Goal: Transaction & Acquisition: Purchase product/service

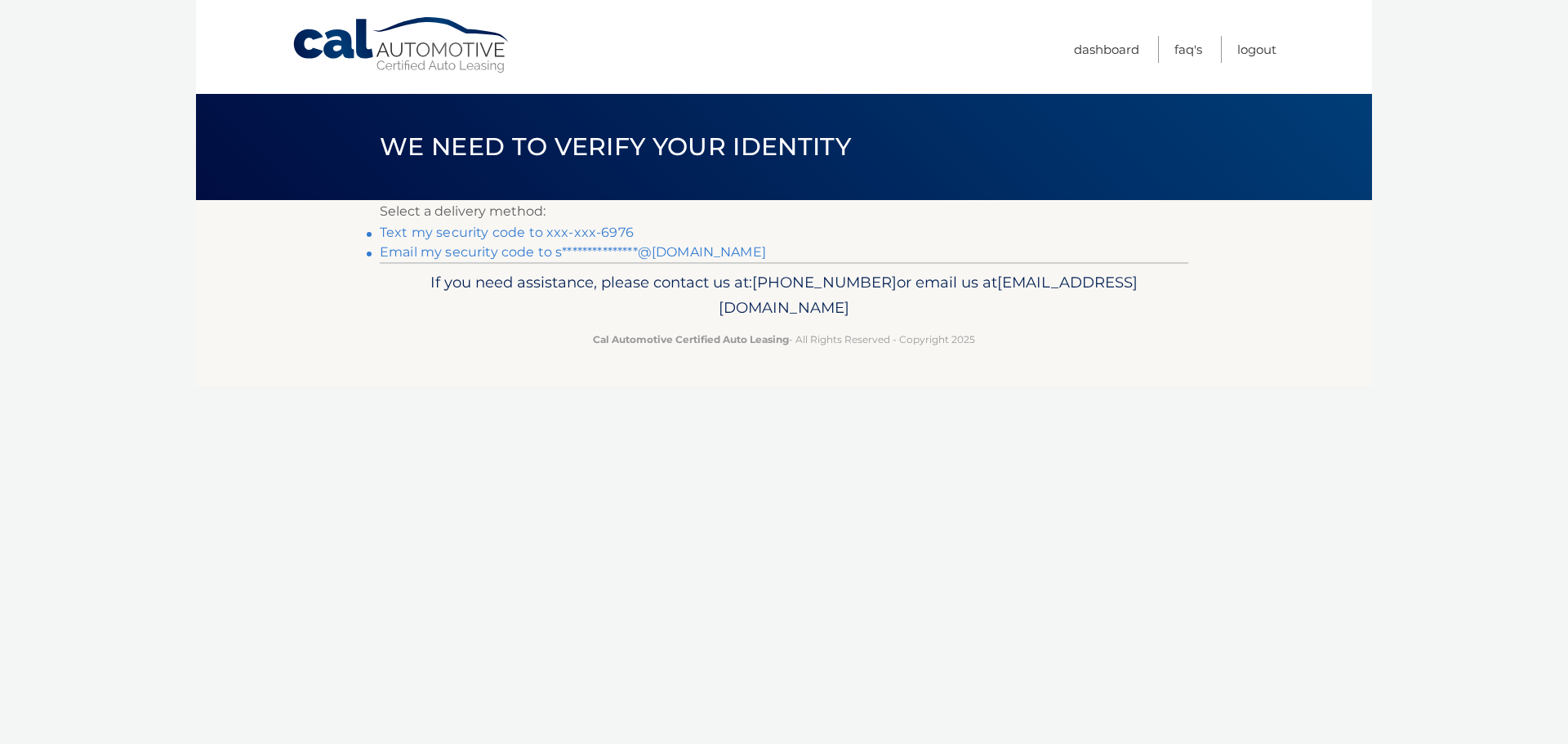
click at [573, 227] on link "Text my security code to xxx-xxx-6976" at bounding box center [506, 232] width 254 height 15
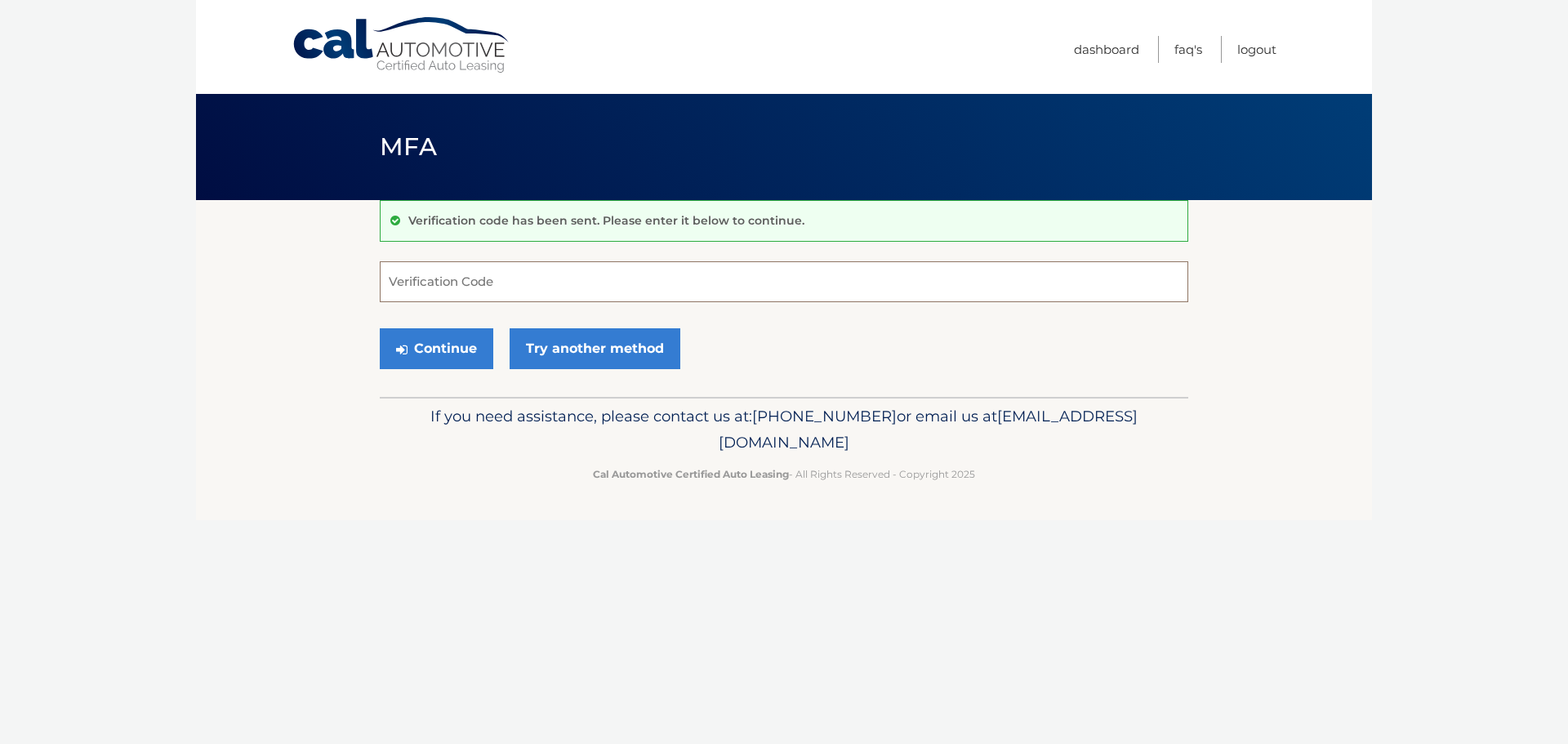
click at [562, 274] on input "Verification Code" at bounding box center [784, 281] width 808 height 40
type input "403973"
click at [425, 348] on button "Continue" at bounding box center [437, 348] width 113 height 40
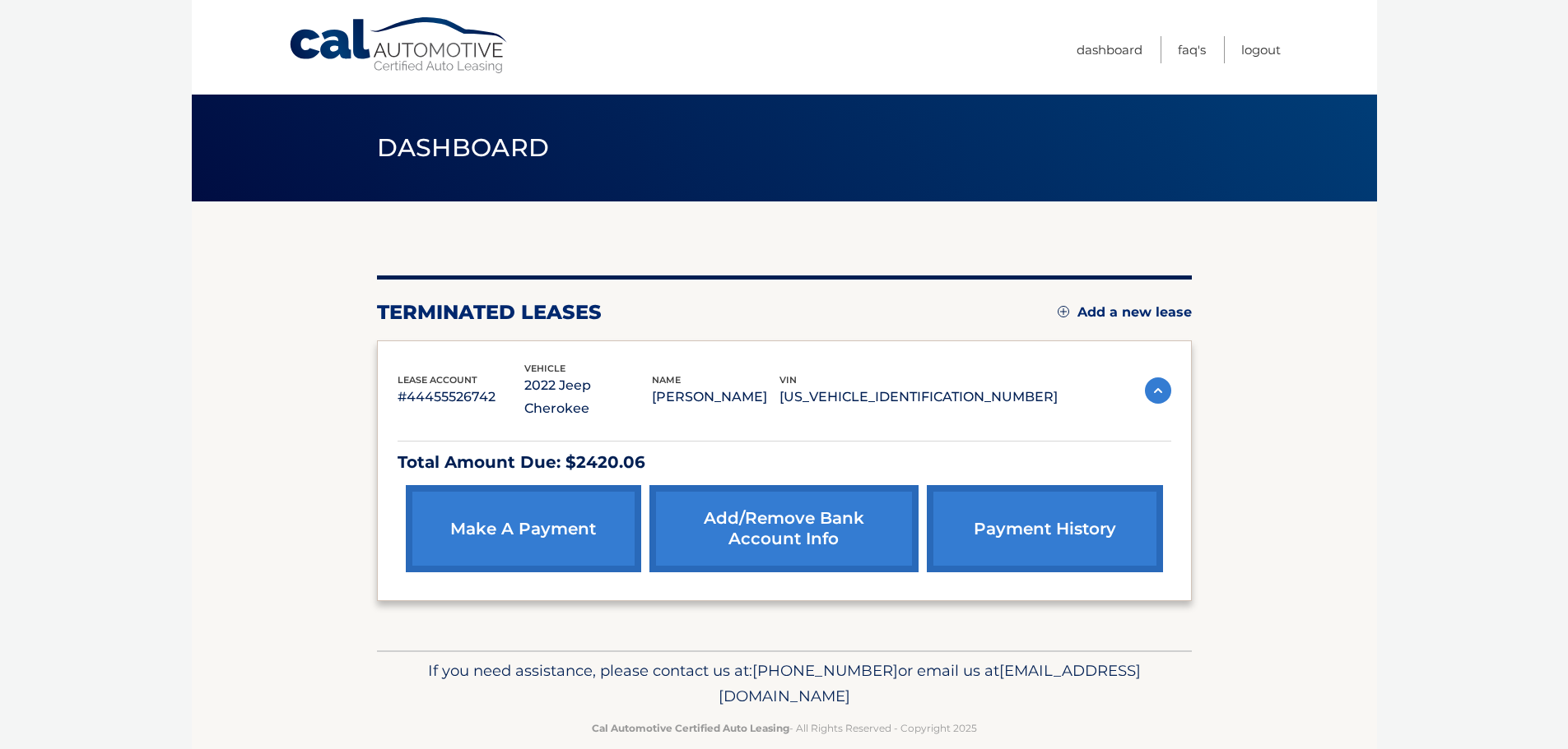
click at [527, 499] on link "make a payment" at bounding box center [523, 528] width 236 height 87
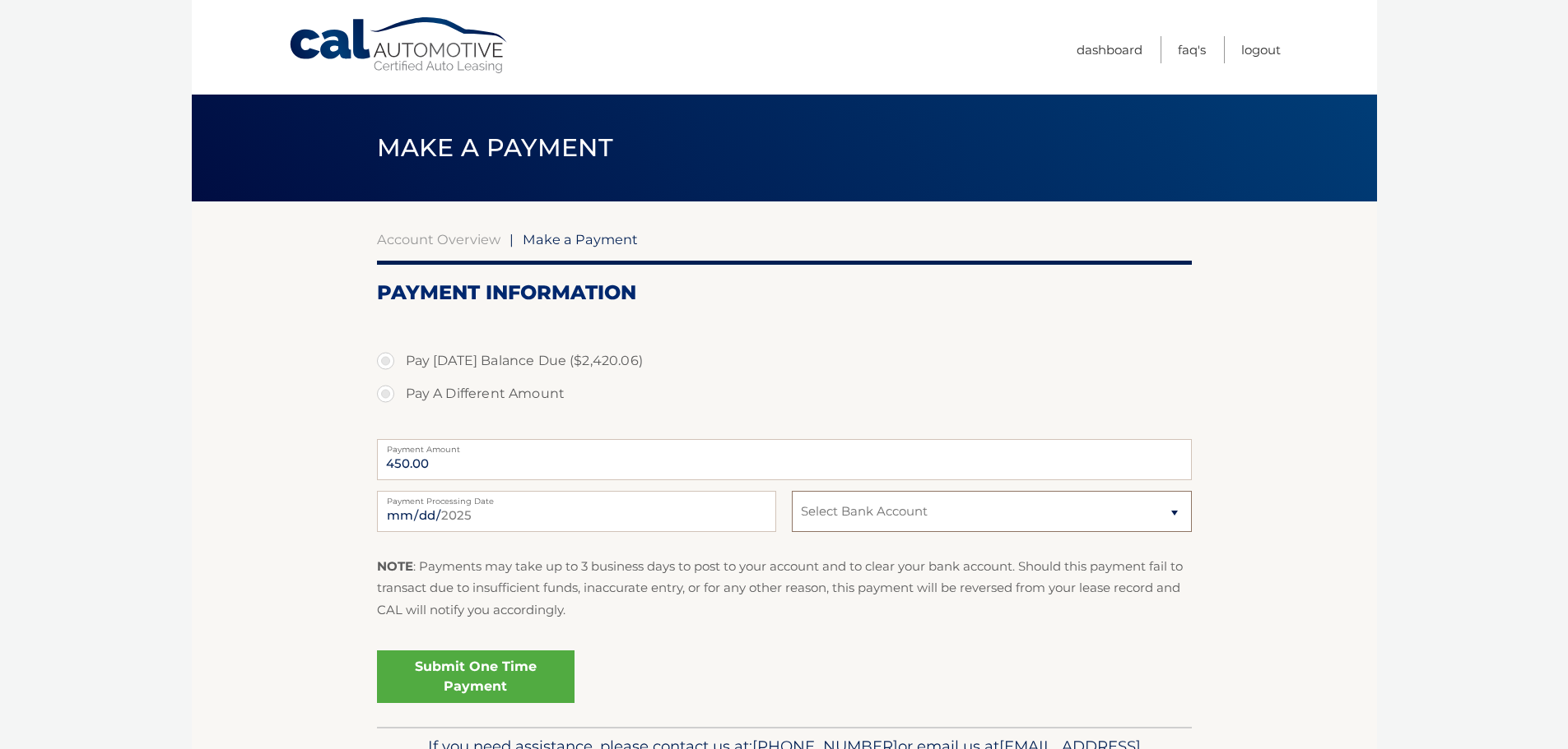
click at [830, 511] on select "Select Bank Account Checking [PERSON_NAME] FARGO BANK *****9472 Checking LAKELA…" at bounding box center [991, 511] width 399 height 41
select select "ZmQ1NGNkM2QtNDE3NC00NGViLTk3ZGUtNjVmODhkZGE1MzEw"
click at [792, 491] on select "Select Bank Account Checking [PERSON_NAME] FARGO BANK *****9472 Checking LAKELA…" at bounding box center [991, 511] width 399 height 41
click at [469, 348] on label "Pay [DATE] Balance Due ($2,420.06)" at bounding box center [784, 361] width 814 height 33
click at [400, 348] on input "Pay [DATE] Balance Due ($2,420.06)" at bounding box center [392, 358] width 16 height 26
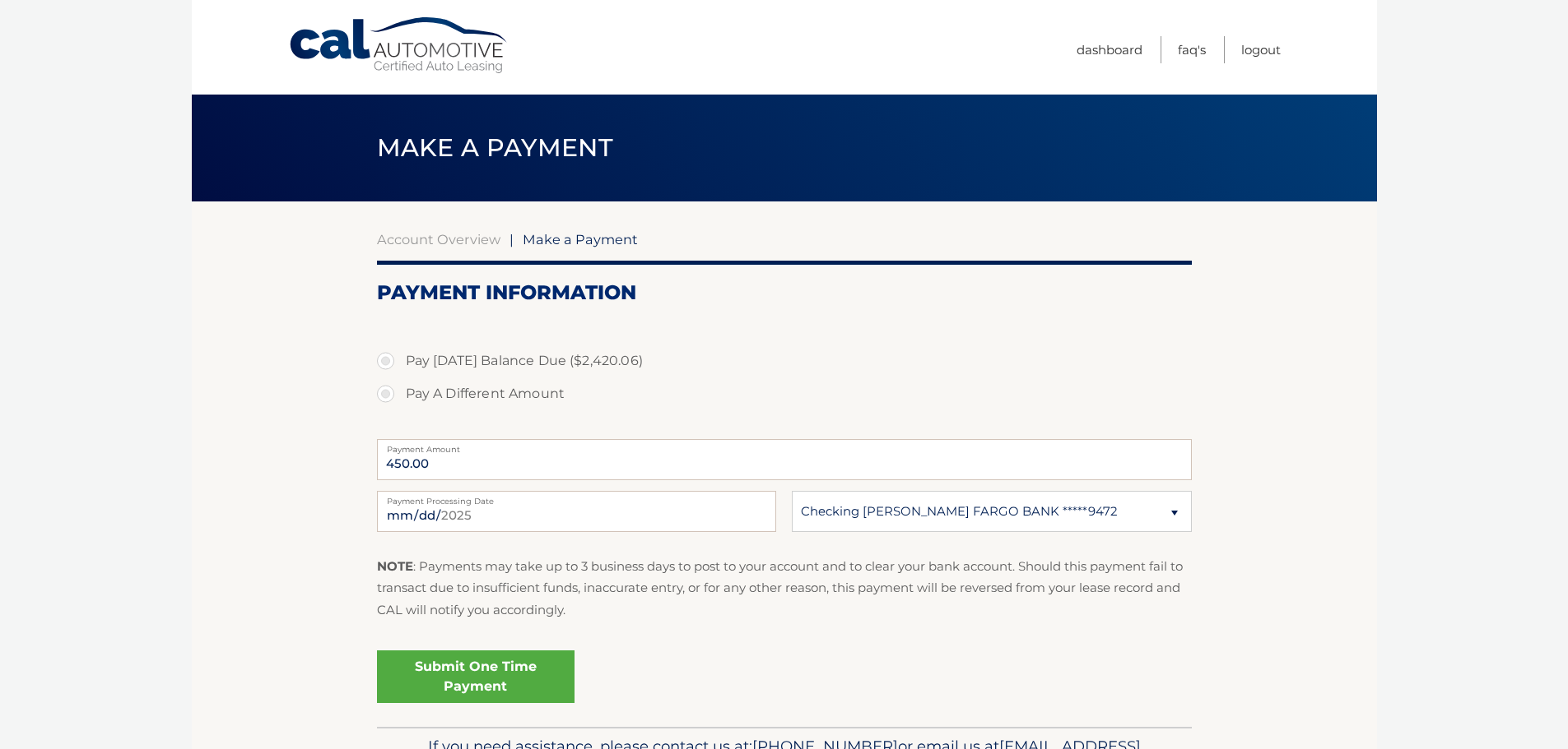
radio input "true"
type input "2420.06"
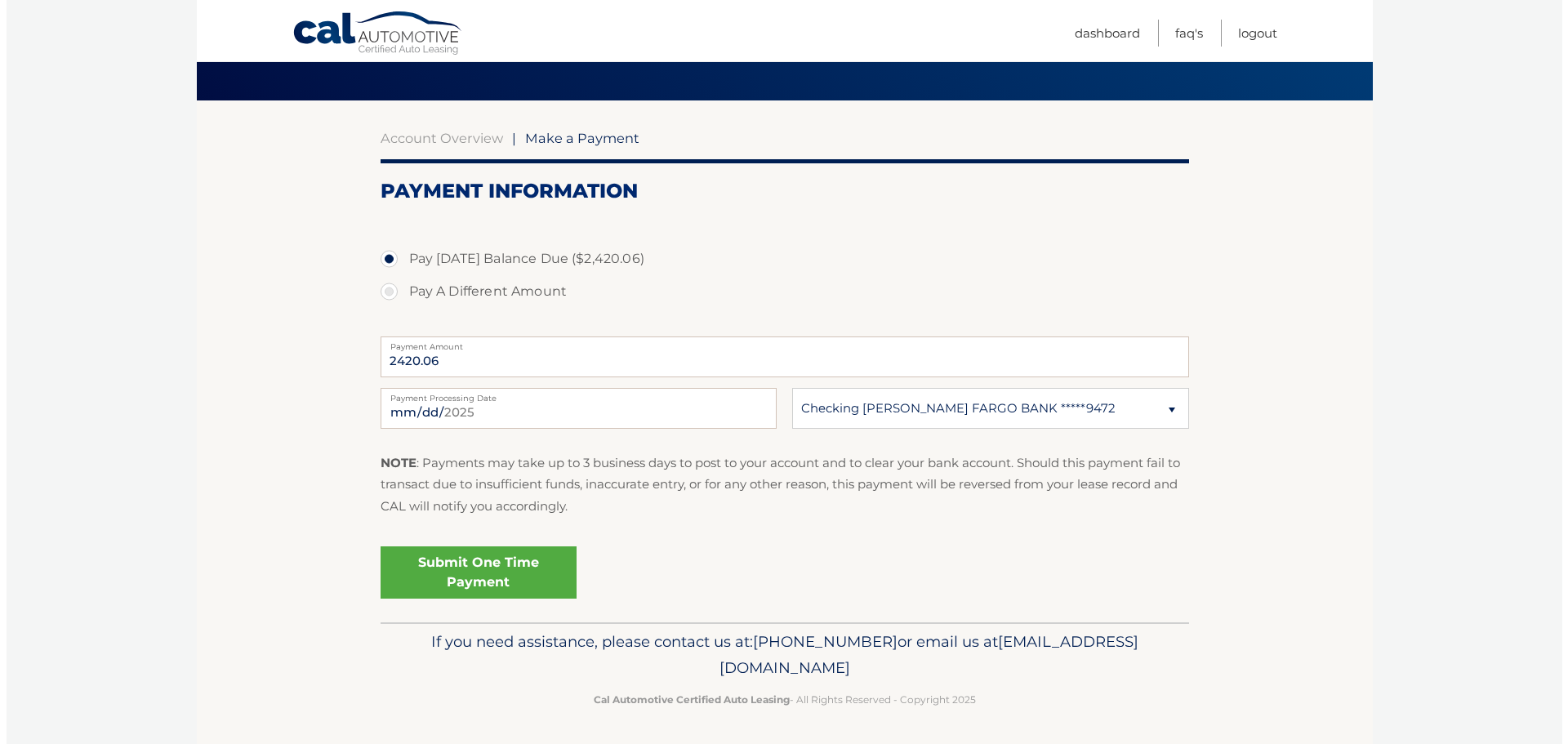
scroll to position [101, 0]
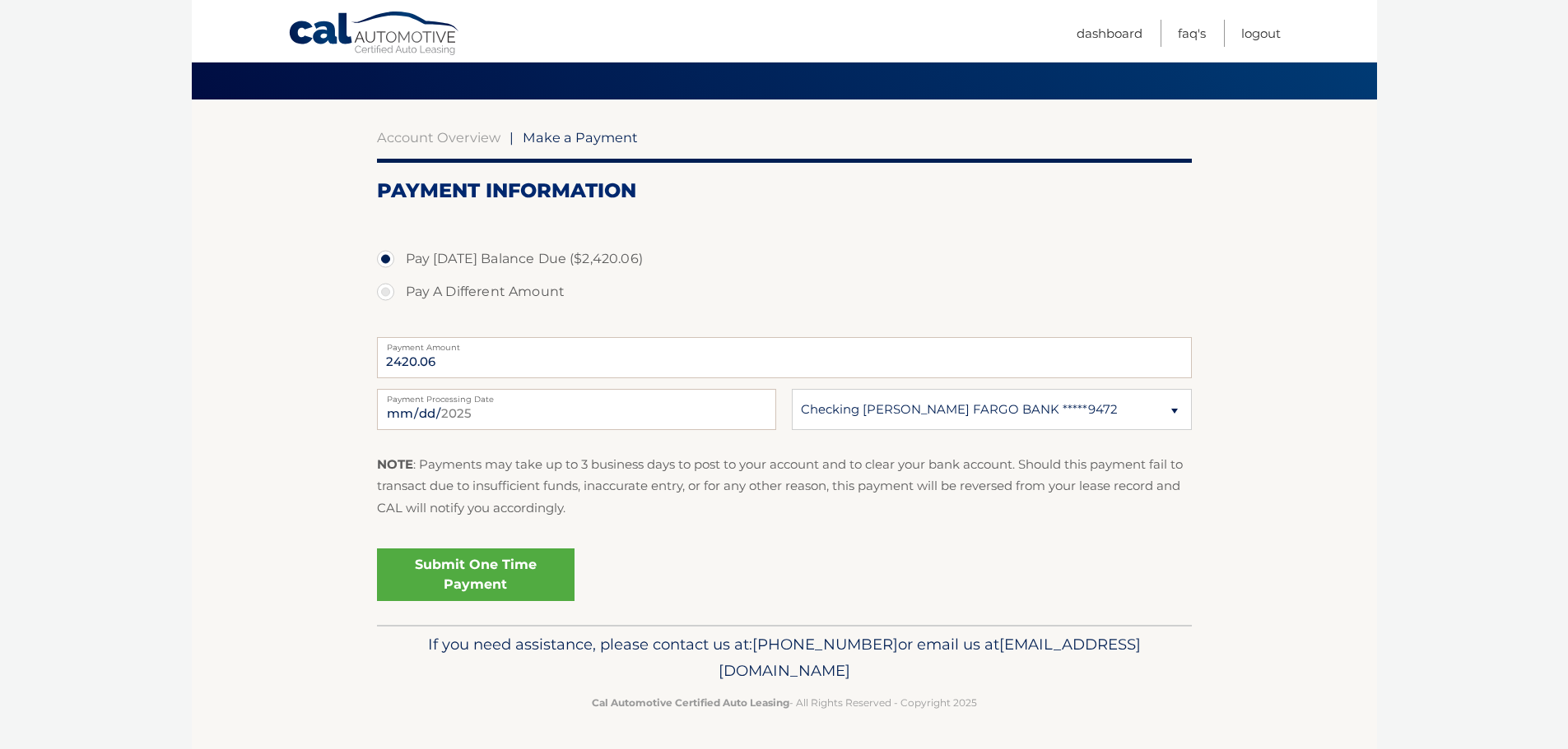
click at [388, 294] on label "Pay A Different Amount" at bounding box center [784, 292] width 814 height 33
click at [388, 294] on input "Pay A Different Amount" at bounding box center [392, 288] width 16 height 26
radio input "true"
click at [322, 304] on section "Account Overview | Make a Payment Payment Information Pay [DATE] Balance Due ($…" at bounding box center [784, 362] width 1185 height 526
click at [445, 353] on input "1000" at bounding box center [784, 357] width 814 height 41
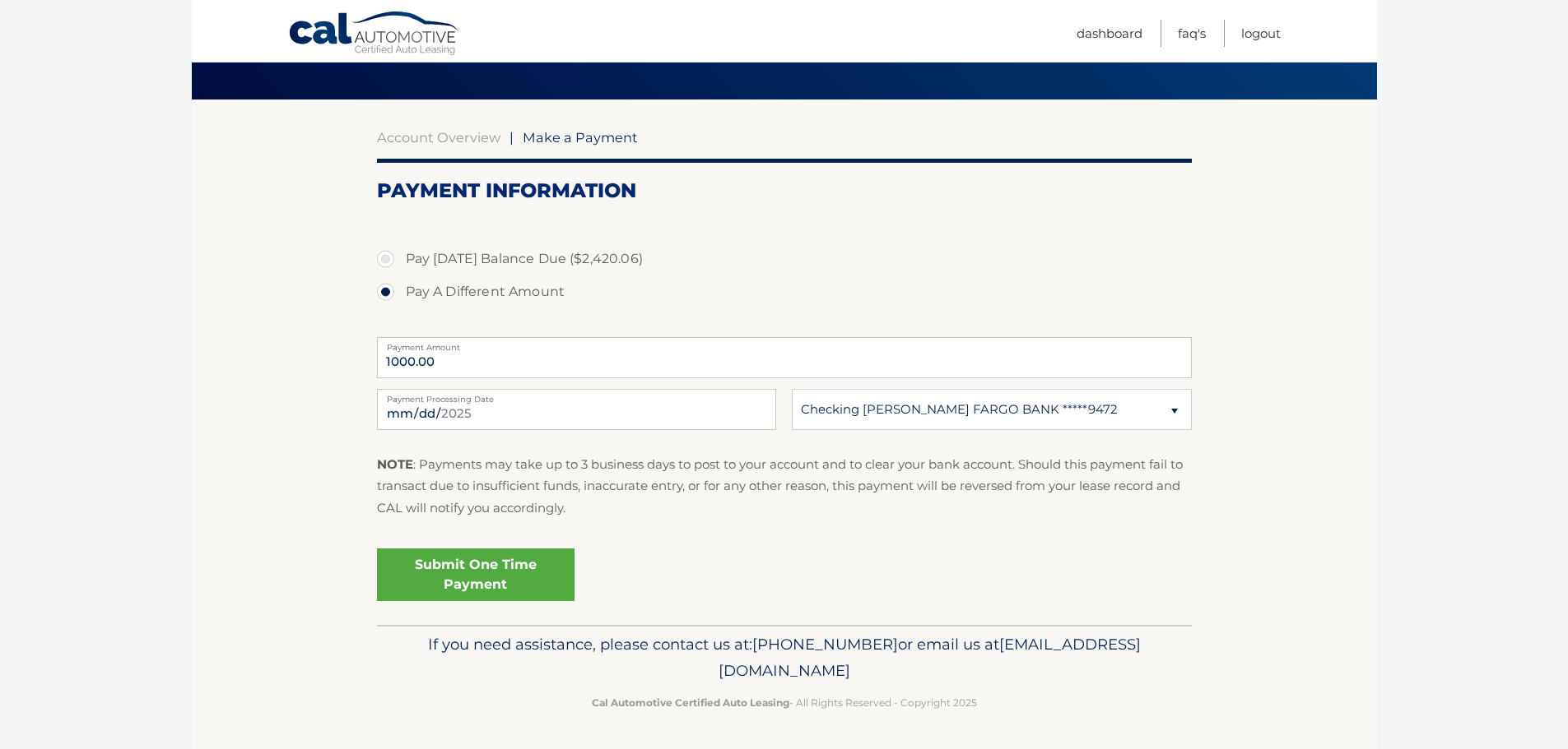
click at [196, 552] on section "Account Overview | Make a Payment Payment Information Pay [DATE] Balance Due ($…" at bounding box center [784, 362] width 1185 height 526
drag, startPoint x: 439, startPoint y: 358, endPoint x: 352, endPoint y: 362, distance: 87.1
click at [352, 362] on section "Account Overview | Make a Payment Payment Information Pay [DATE] Balance Due ($…" at bounding box center [784, 362] width 1185 height 526
type input "1970.06"
click at [352, 362] on section "Account Overview | Make a Payment Payment Information Pay [DATE] Balance Due ($…" at bounding box center [784, 362] width 1185 height 526
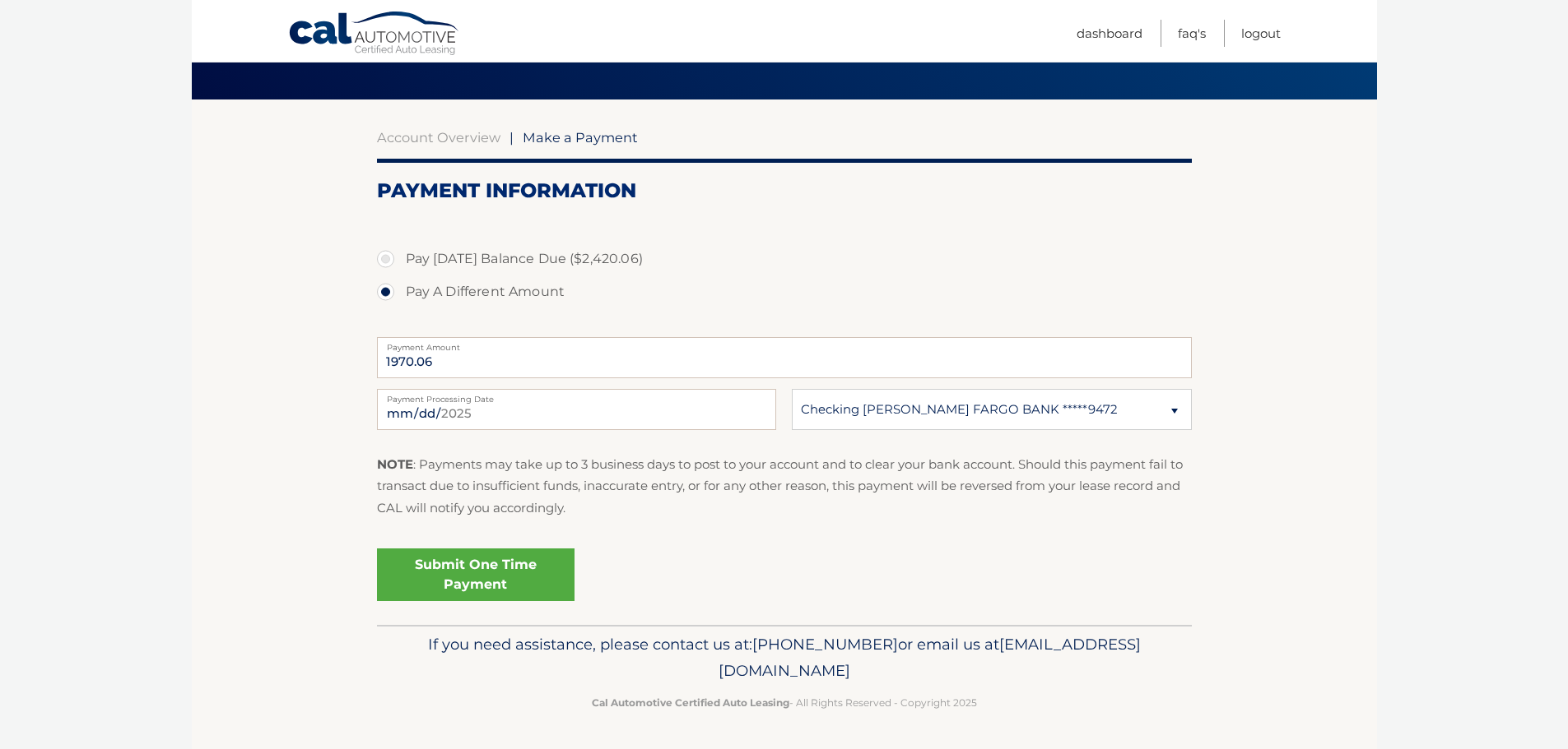
click at [449, 575] on link "Submit One Time Payment" at bounding box center [476, 575] width 198 height 53
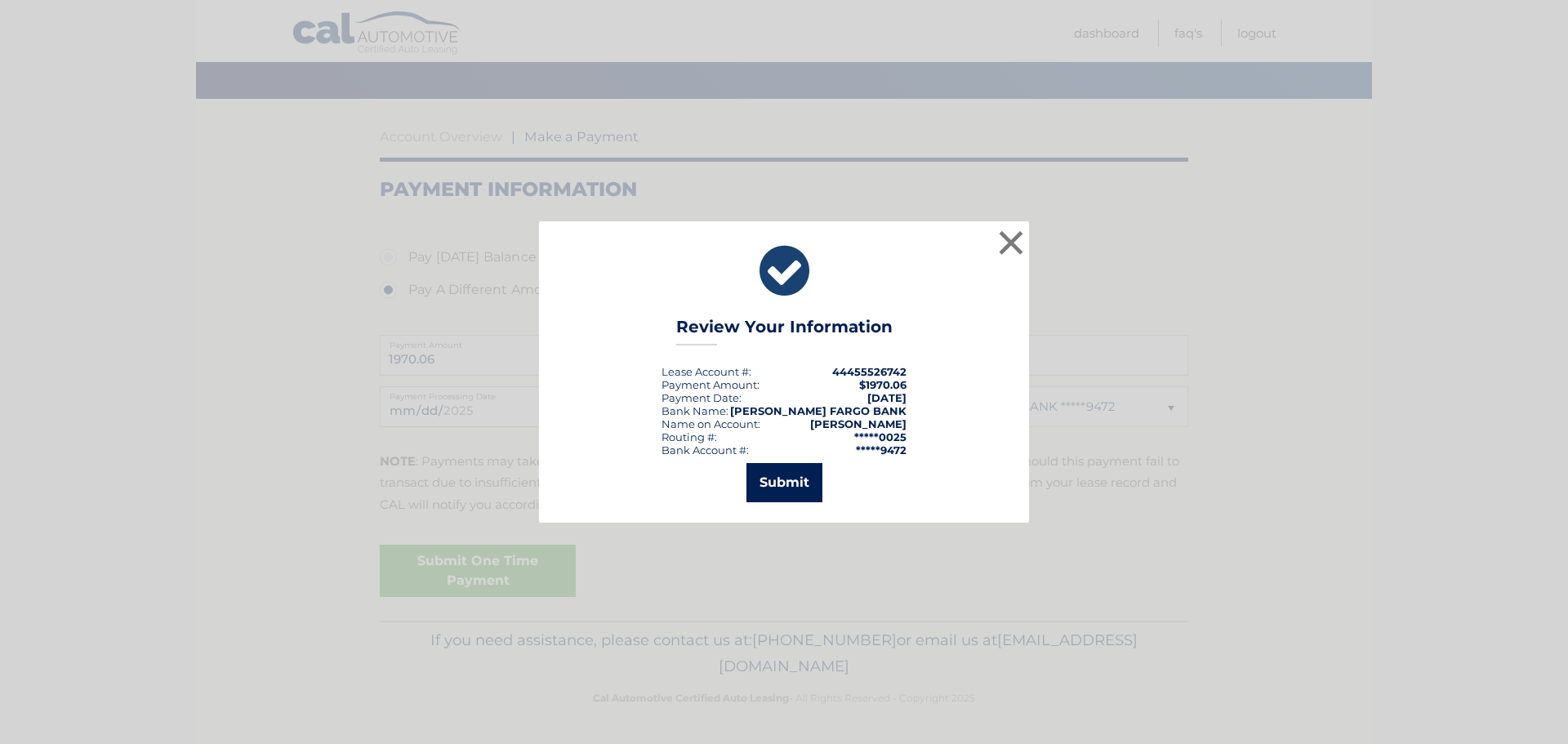
click at [772, 477] on button "Submit" at bounding box center [784, 483] width 76 height 40
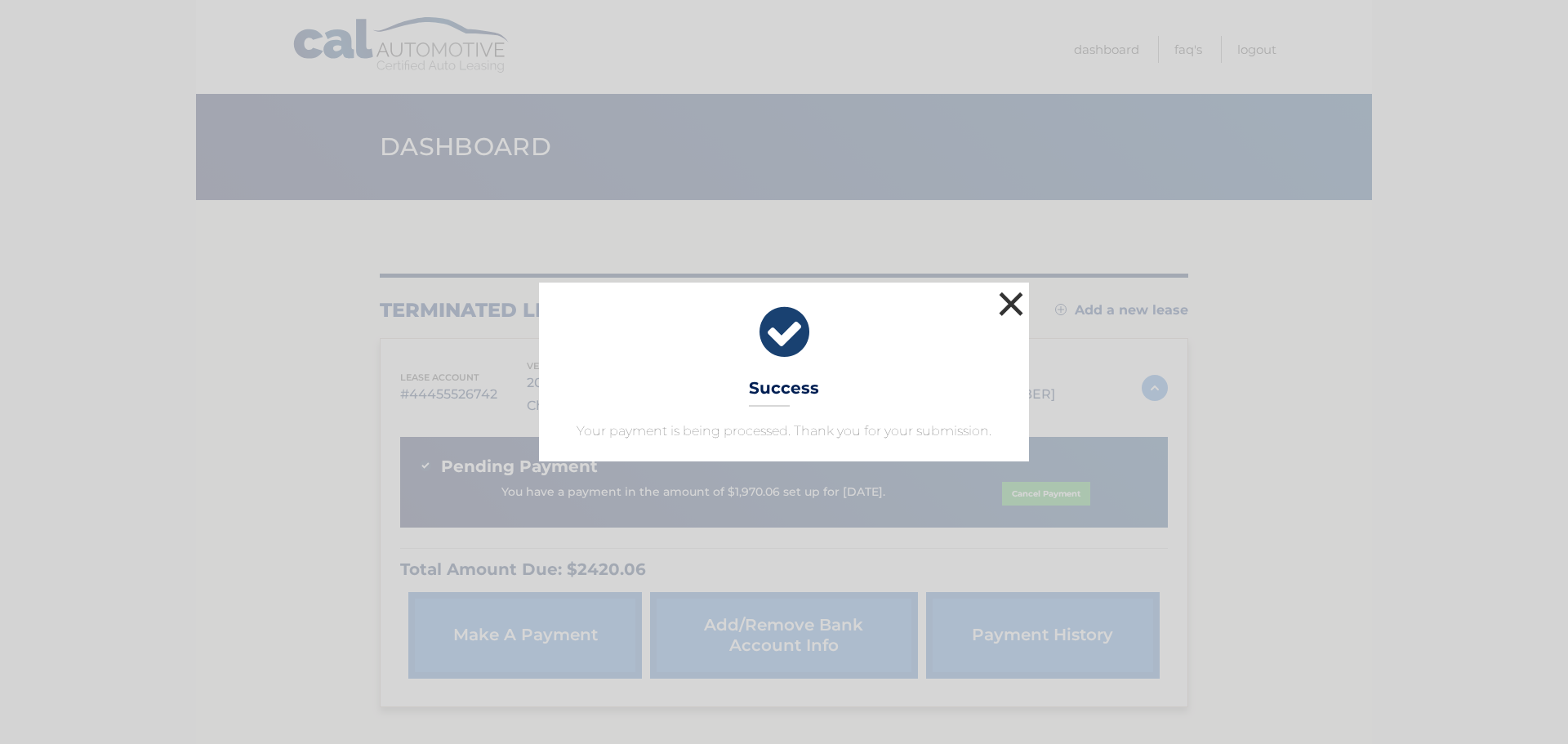
click at [1009, 304] on button "×" at bounding box center [1011, 304] width 33 height 33
